Goal: Transaction & Acquisition: Subscribe to service/newsletter

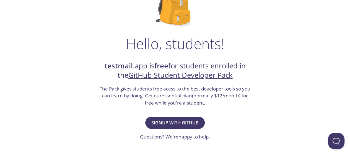
scroll to position [66, 0]
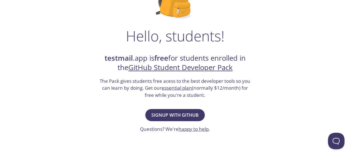
click at [150, 69] on link "GitHub Student Developer Pack" at bounding box center [180, 68] width 104 height 10
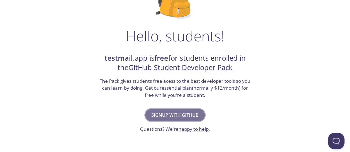
click at [174, 111] on span "Signup with GitHub" at bounding box center [174, 115] width 47 height 8
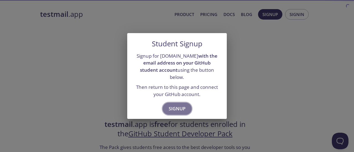
click at [173, 105] on span "Signup" at bounding box center [177, 109] width 17 height 8
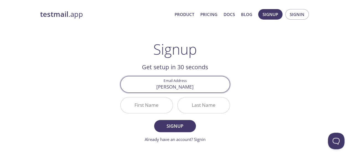
type input "[EMAIL_ADDRESS][DOMAIN_NAME]"
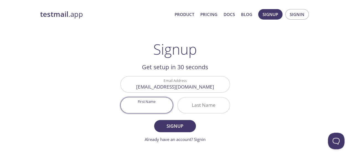
click at [153, 109] on input "First Name" at bounding box center [147, 106] width 52 height 16
type input "Akhtiar"
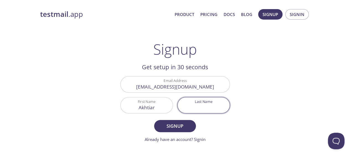
click at [189, 110] on input "Last Name" at bounding box center [204, 106] width 52 height 16
type input "Burghri"
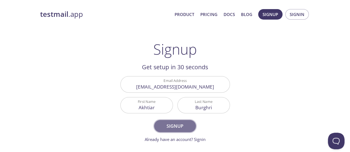
click at [176, 122] on span "Signup" at bounding box center [174, 126] width 29 height 8
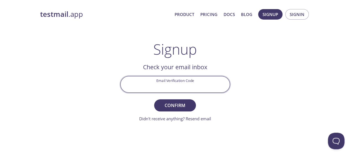
click at [156, 86] on input "Email Verification Code" at bounding box center [175, 85] width 109 height 16
type input "NY6BEXW"
click at [154, 100] on button "Confirm" at bounding box center [174, 106] width 41 height 12
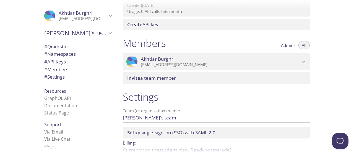
scroll to position [241, 0]
